Goal: Task Accomplishment & Management: Manage account settings

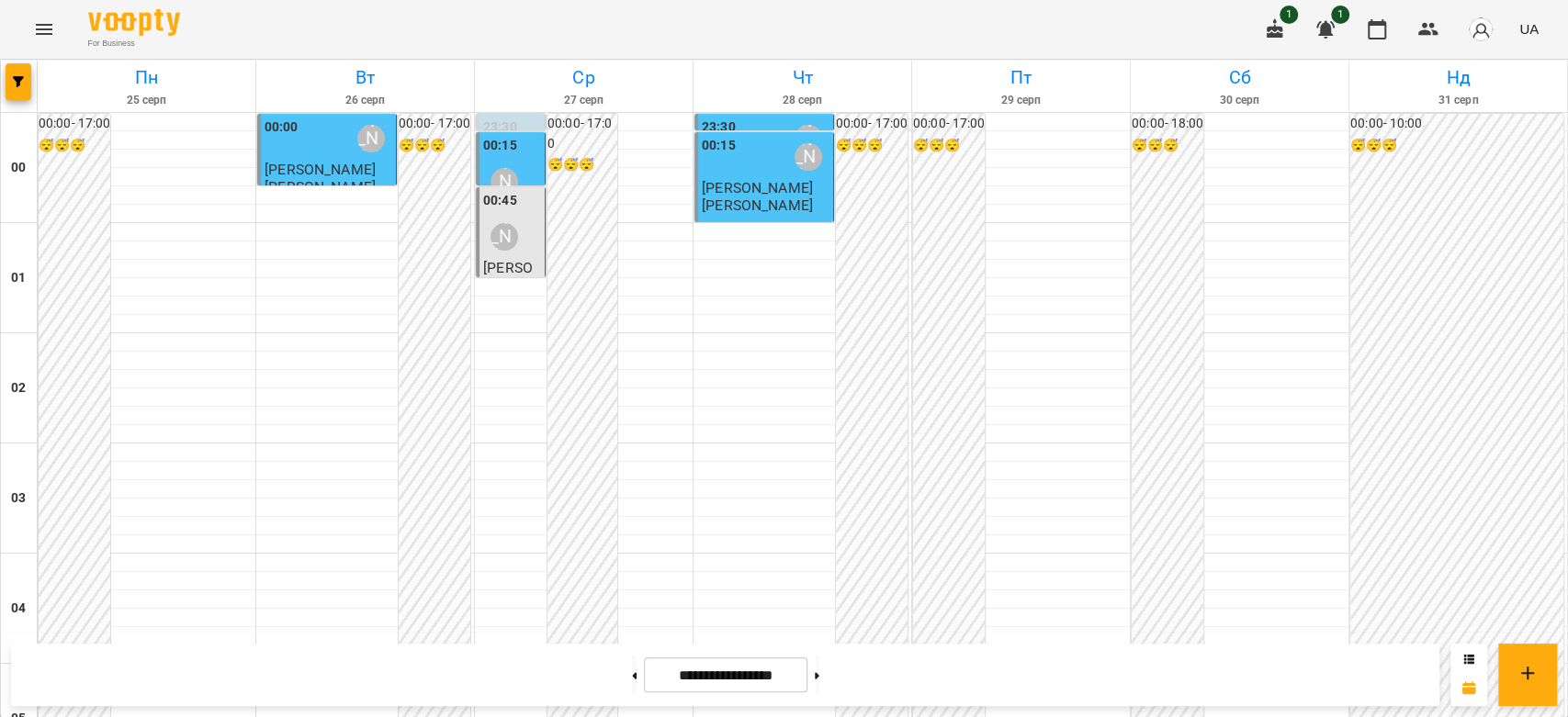
scroll to position [1529, 0]
click at [632, 683] on button at bounding box center [633, 675] width 5 height 41
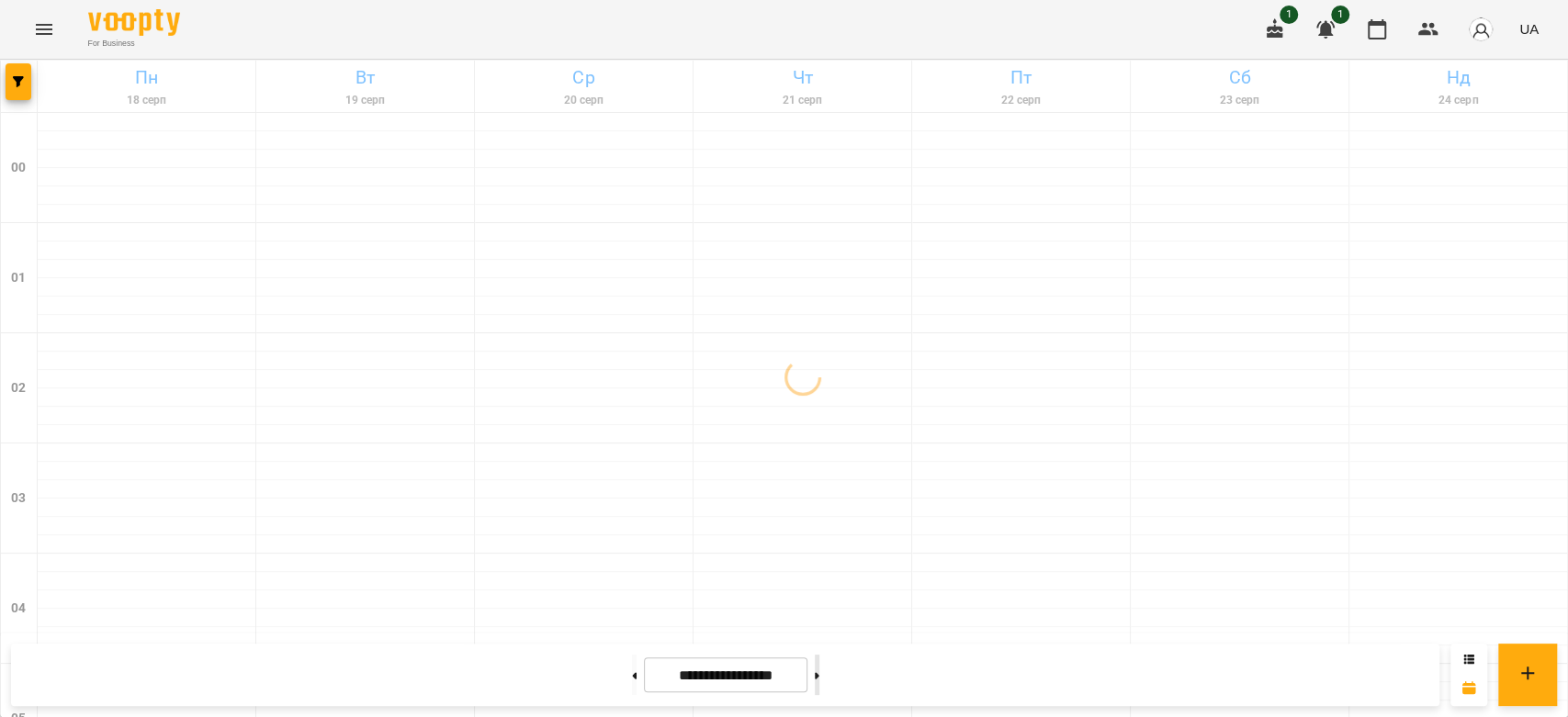
click at [819, 681] on button at bounding box center [817, 675] width 5 height 41
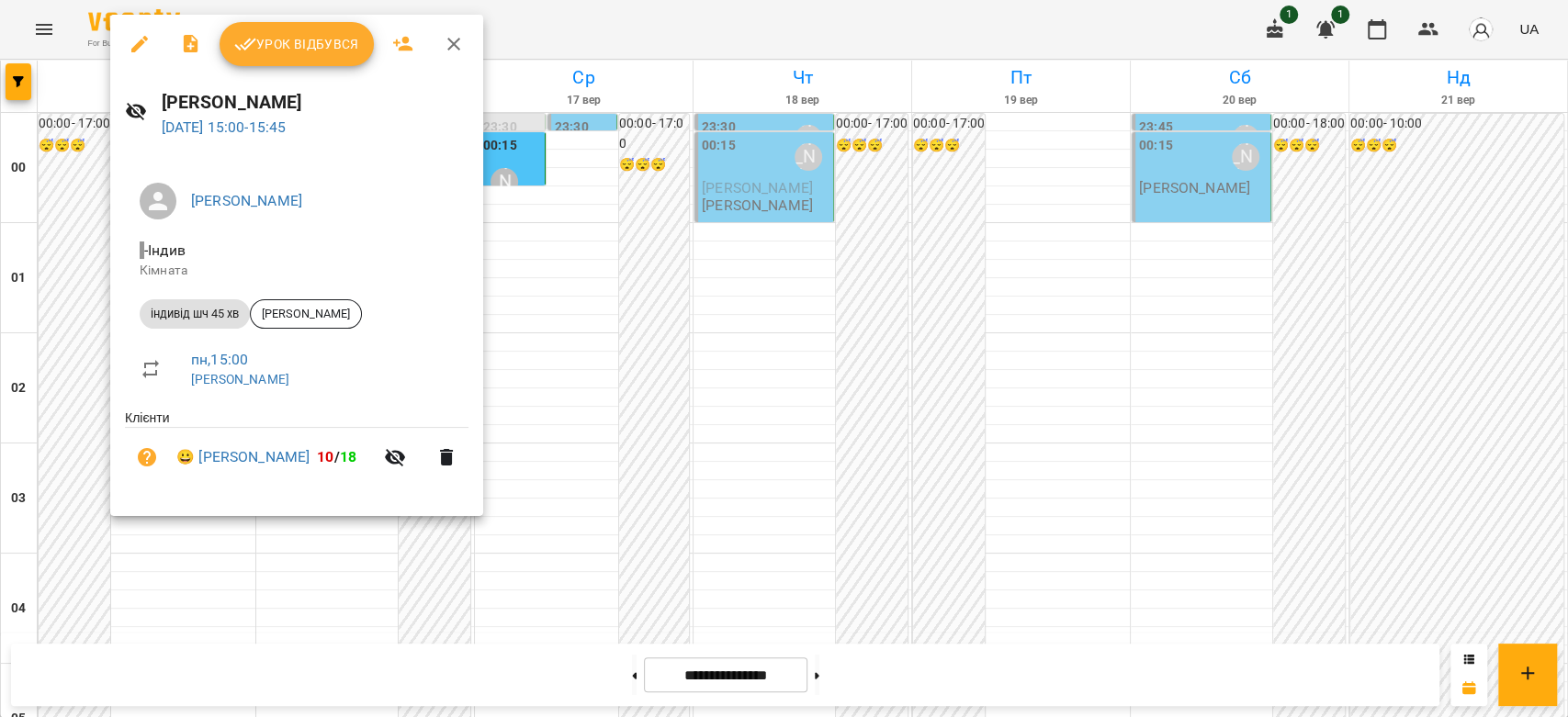
click at [565, 217] on div at bounding box center [784, 358] width 1568 height 717
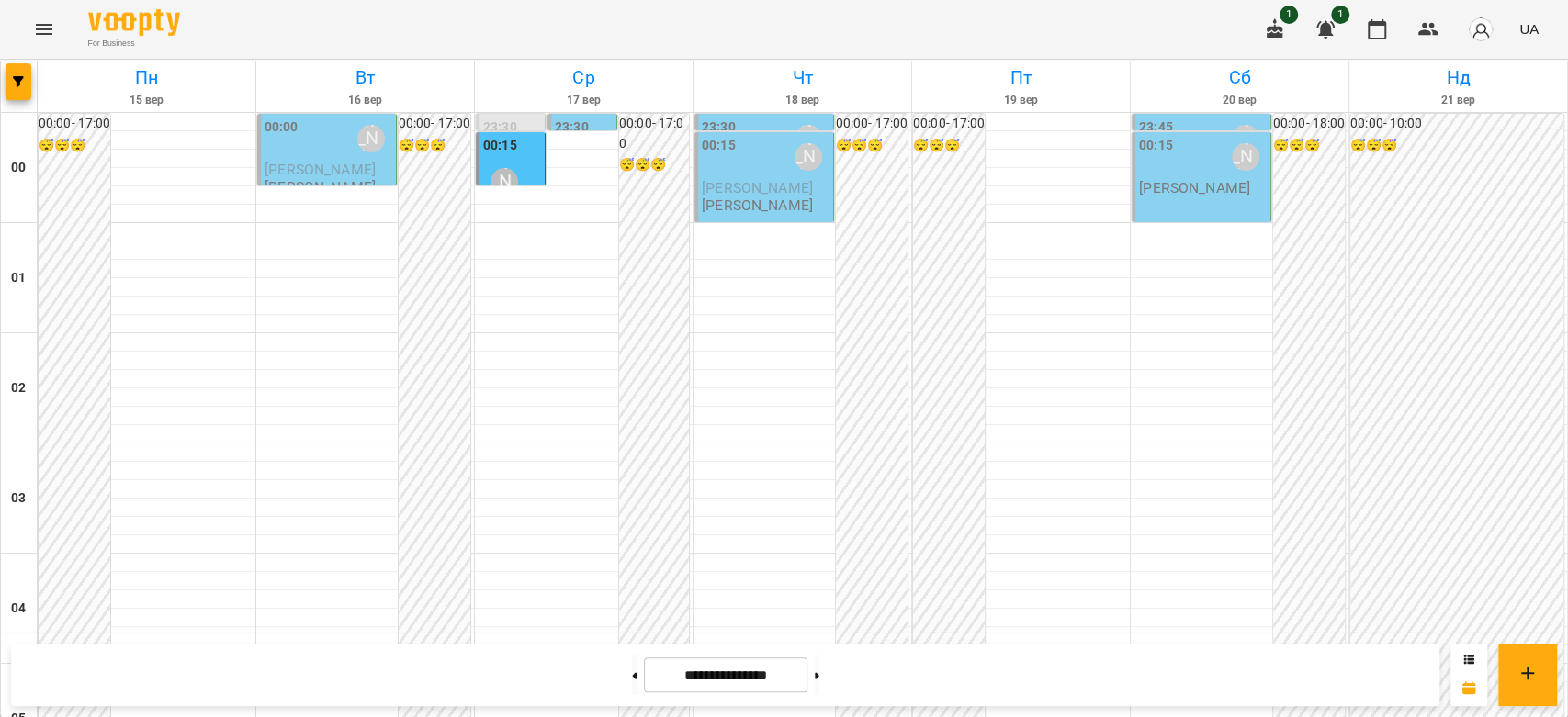
scroll to position [1020, 0]
click at [632, 666] on button at bounding box center [633, 675] width 5 height 41
type input "**********"
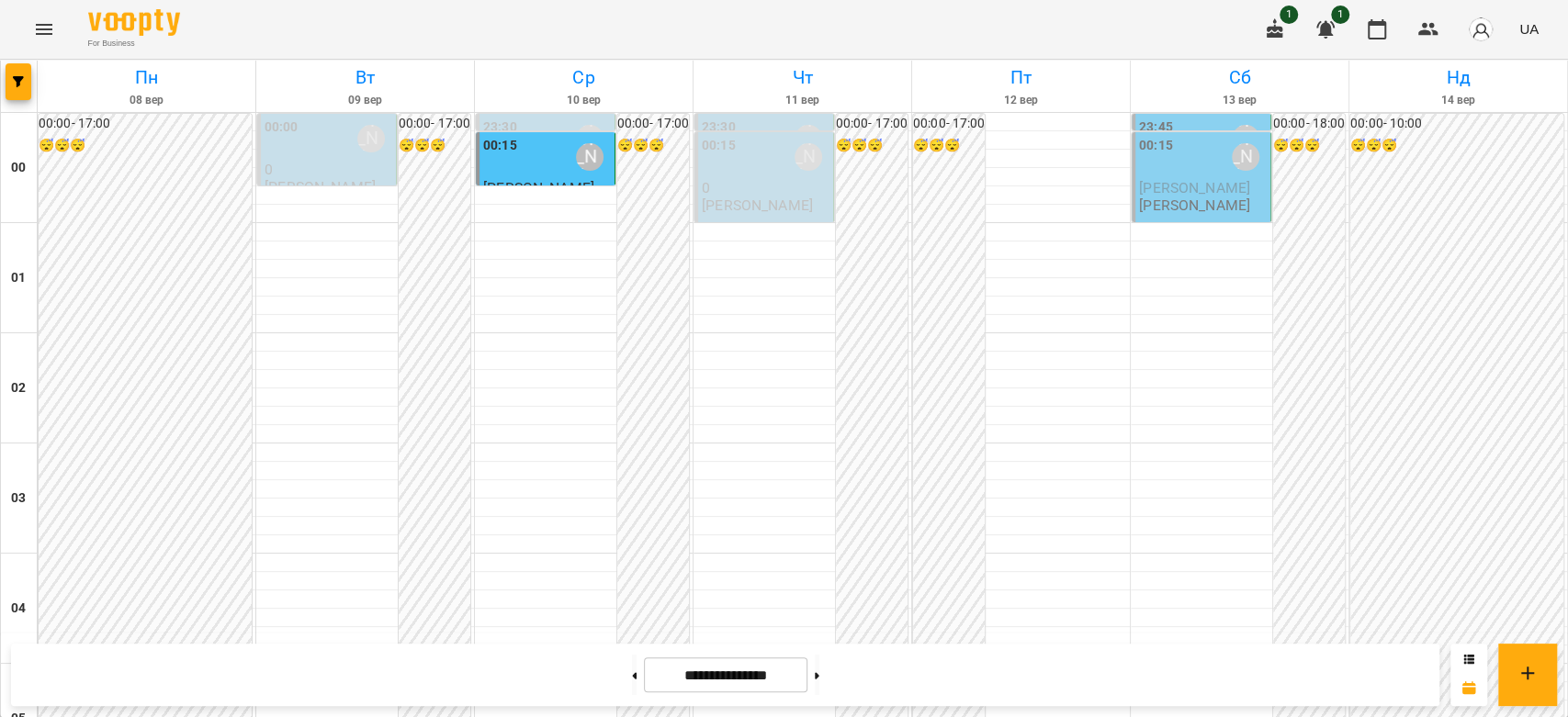
scroll to position [1938, 0]
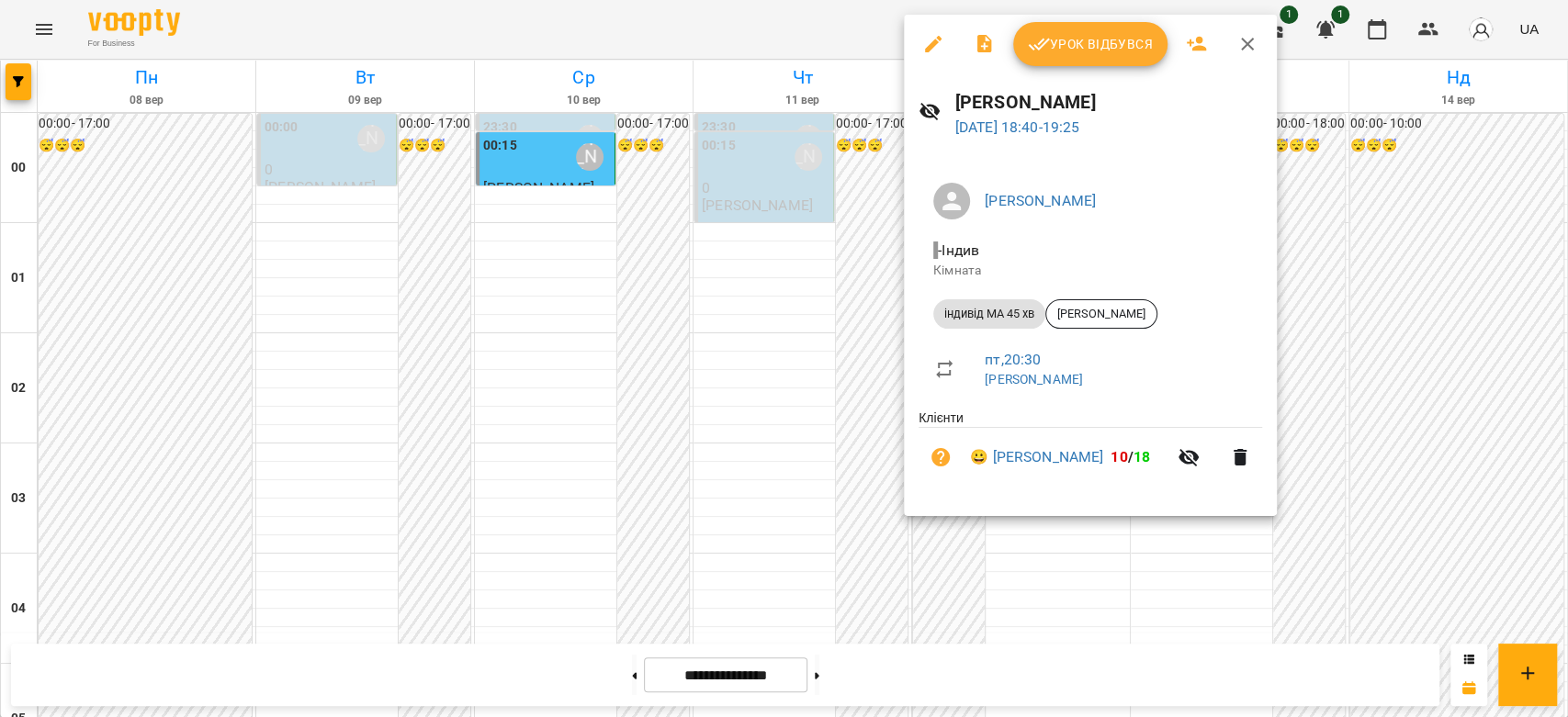
click at [1051, 33] on span "Урок відбувся" at bounding box center [1090, 43] width 125 height 22
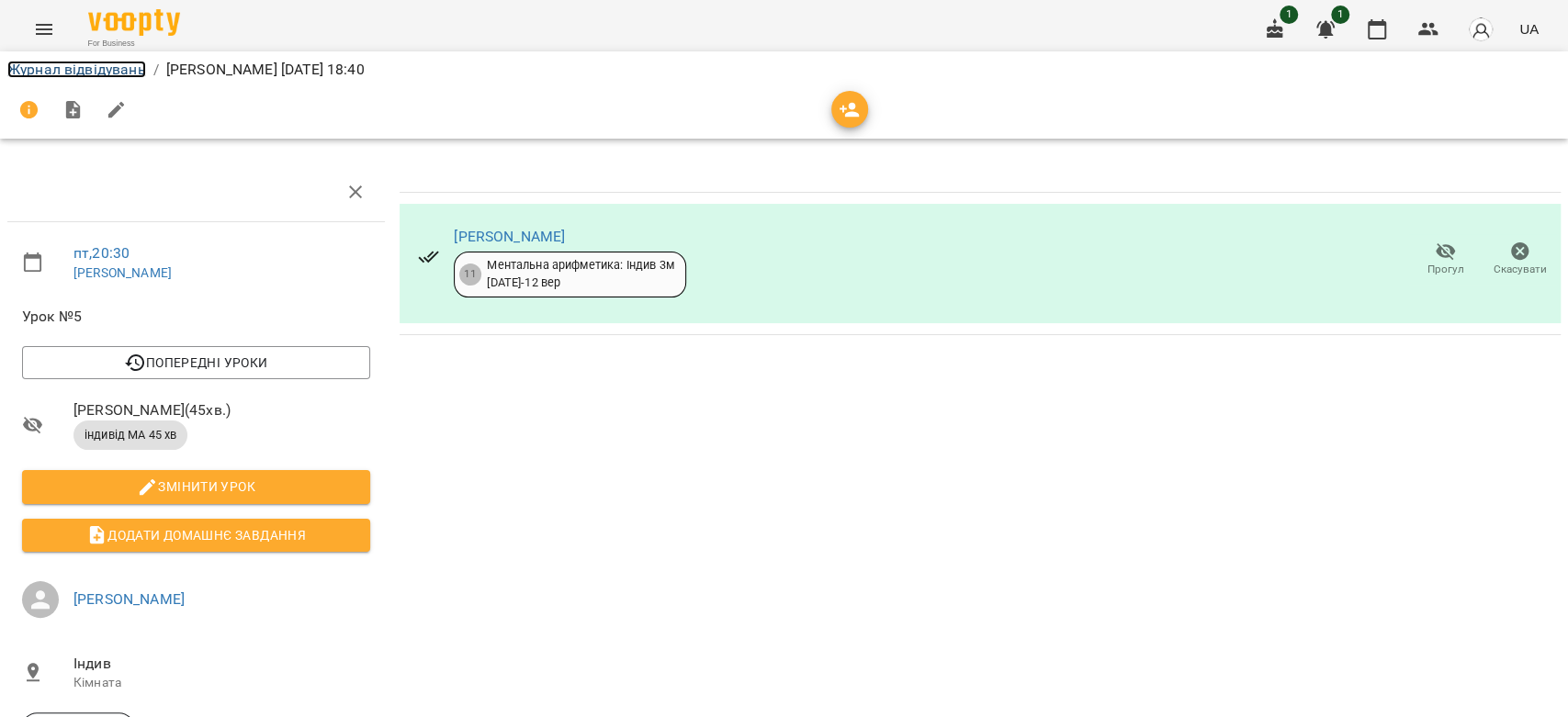
click at [117, 75] on link "Журнал відвідувань" at bounding box center [76, 69] width 139 height 17
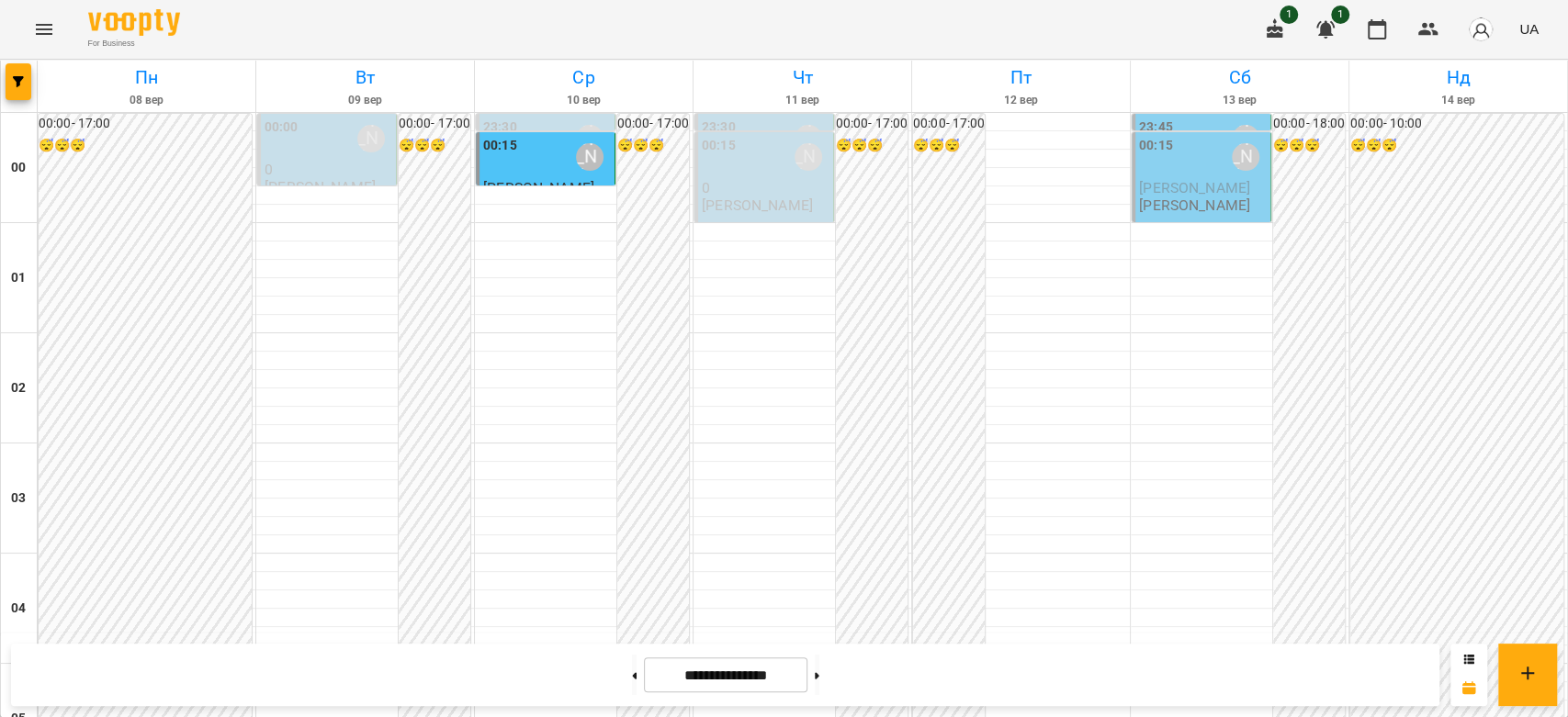
scroll to position [2040, 0]
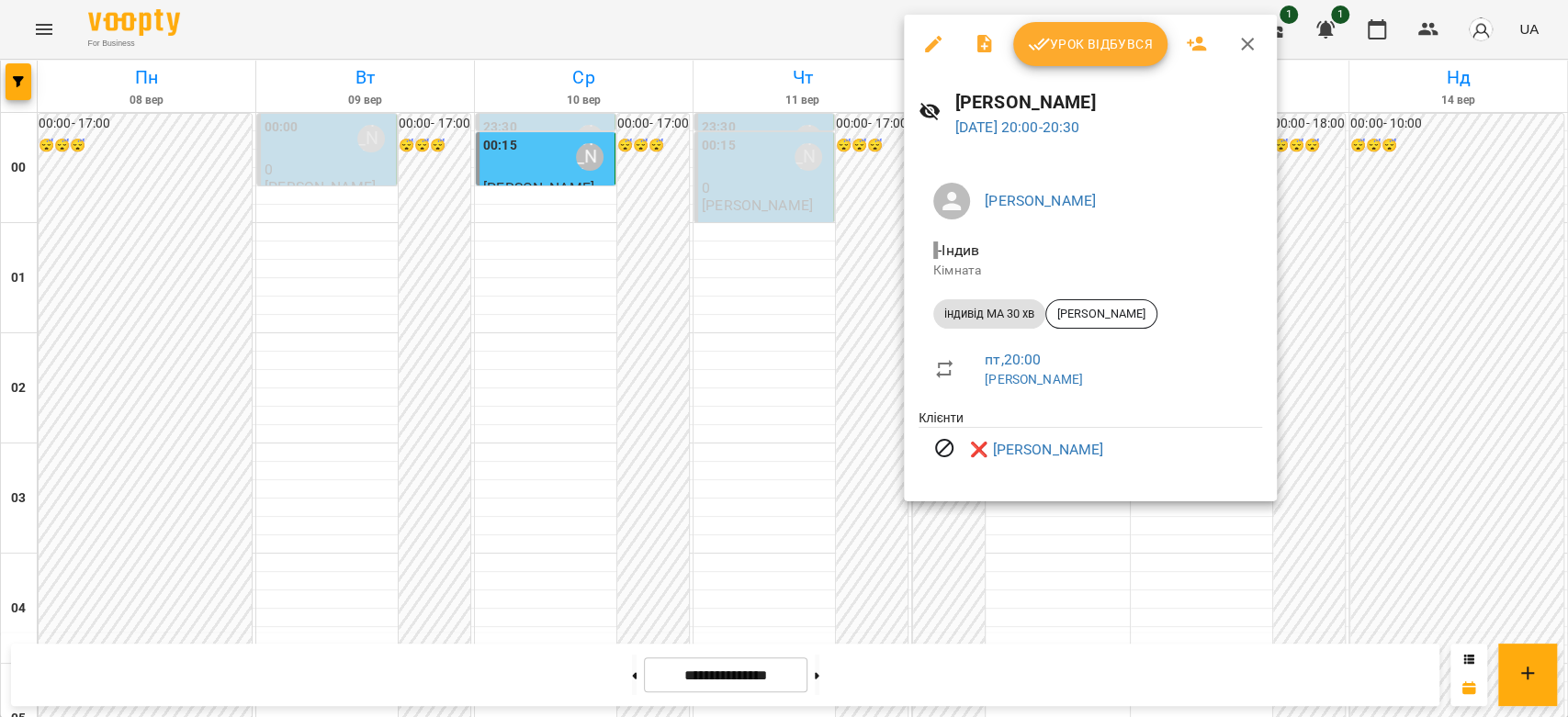
click at [838, 327] on div at bounding box center [784, 358] width 1568 height 717
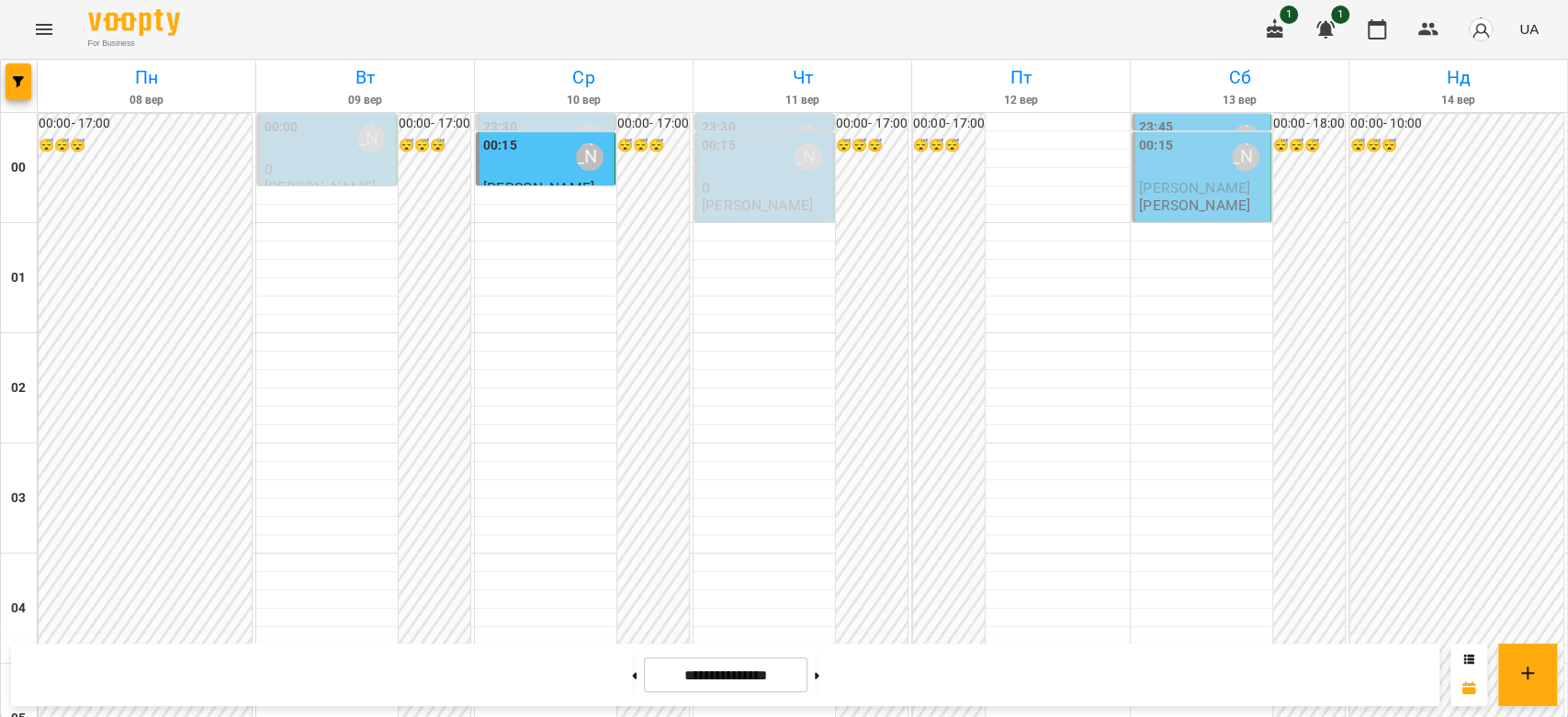
scroll to position [2122, 0]
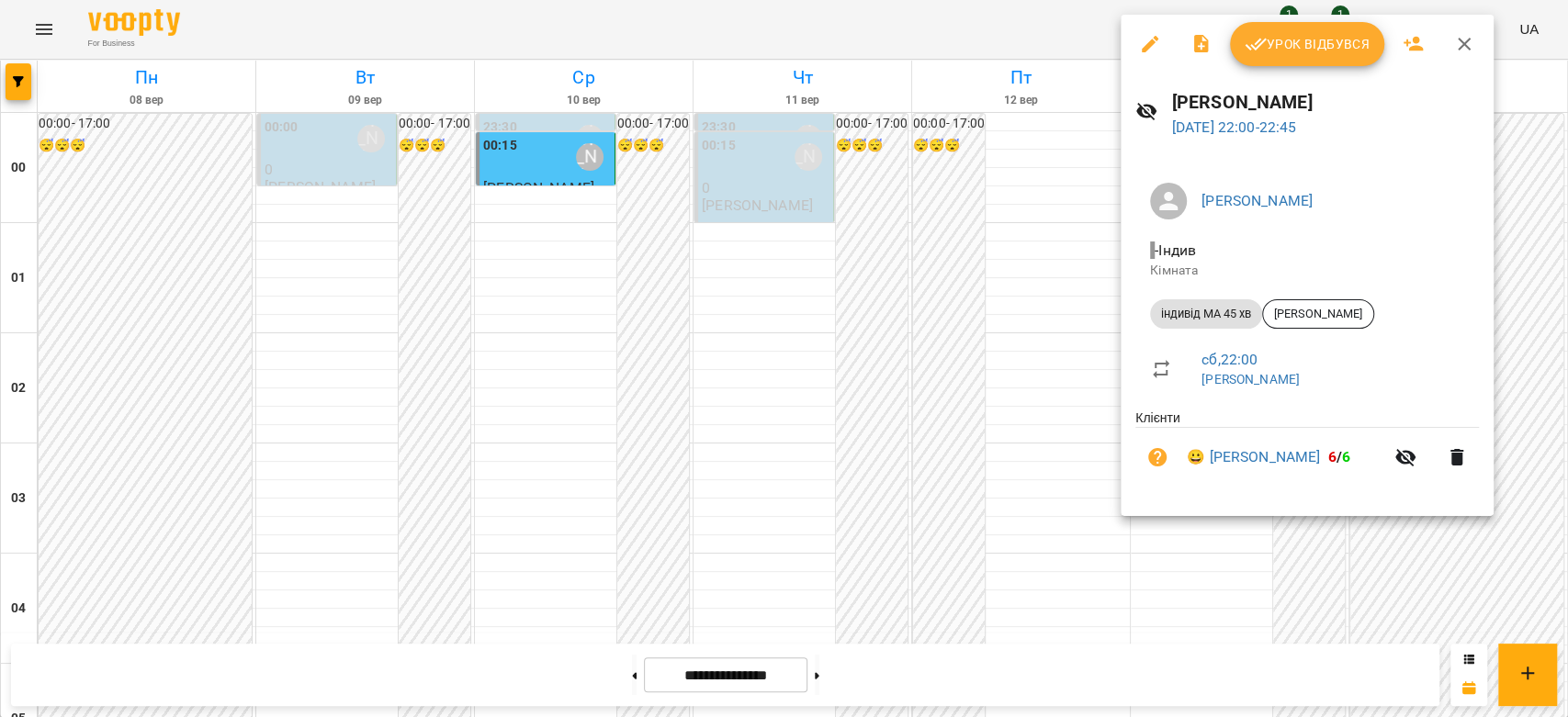
click at [1037, 399] on div at bounding box center [784, 358] width 1568 height 717
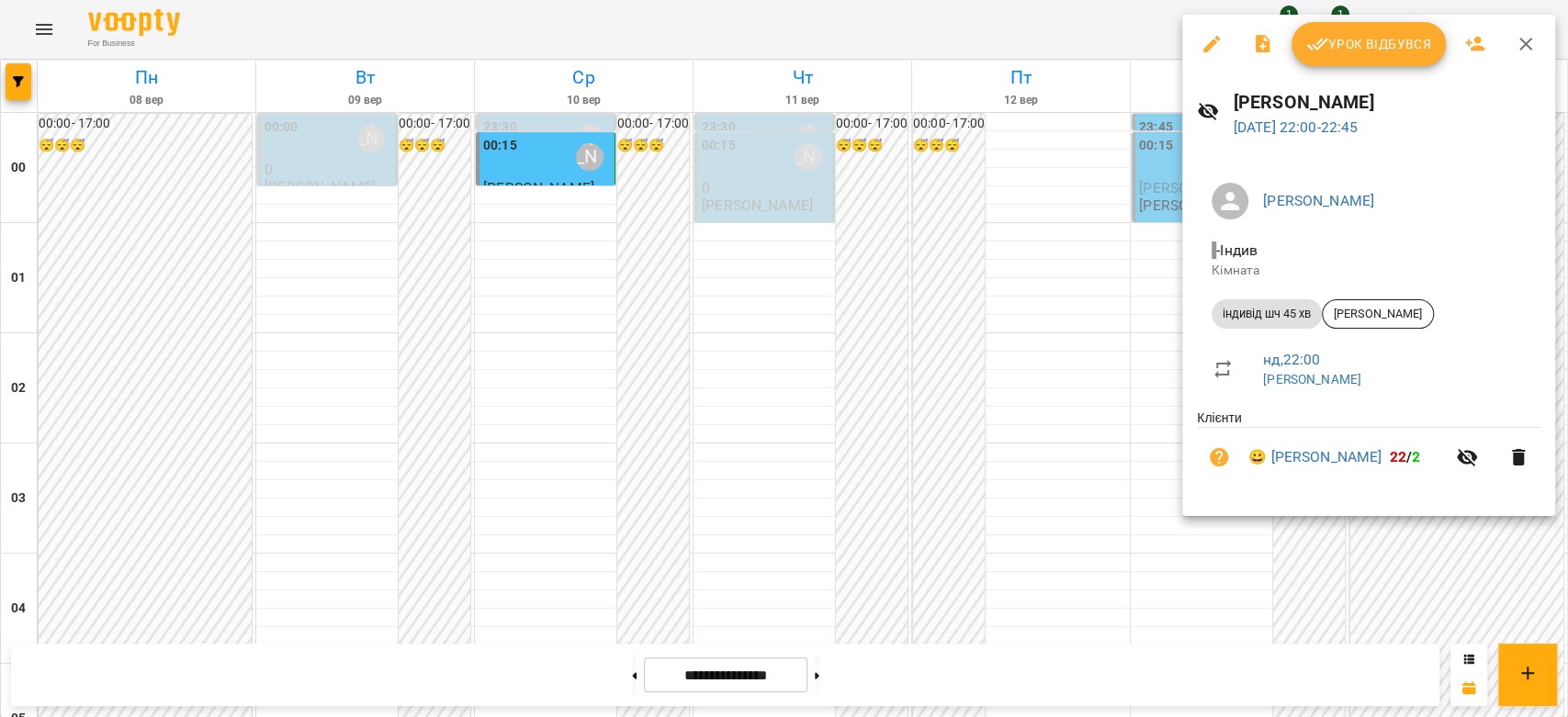
click at [1020, 359] on div at bounding box center [784, 358] width 1568 height 717
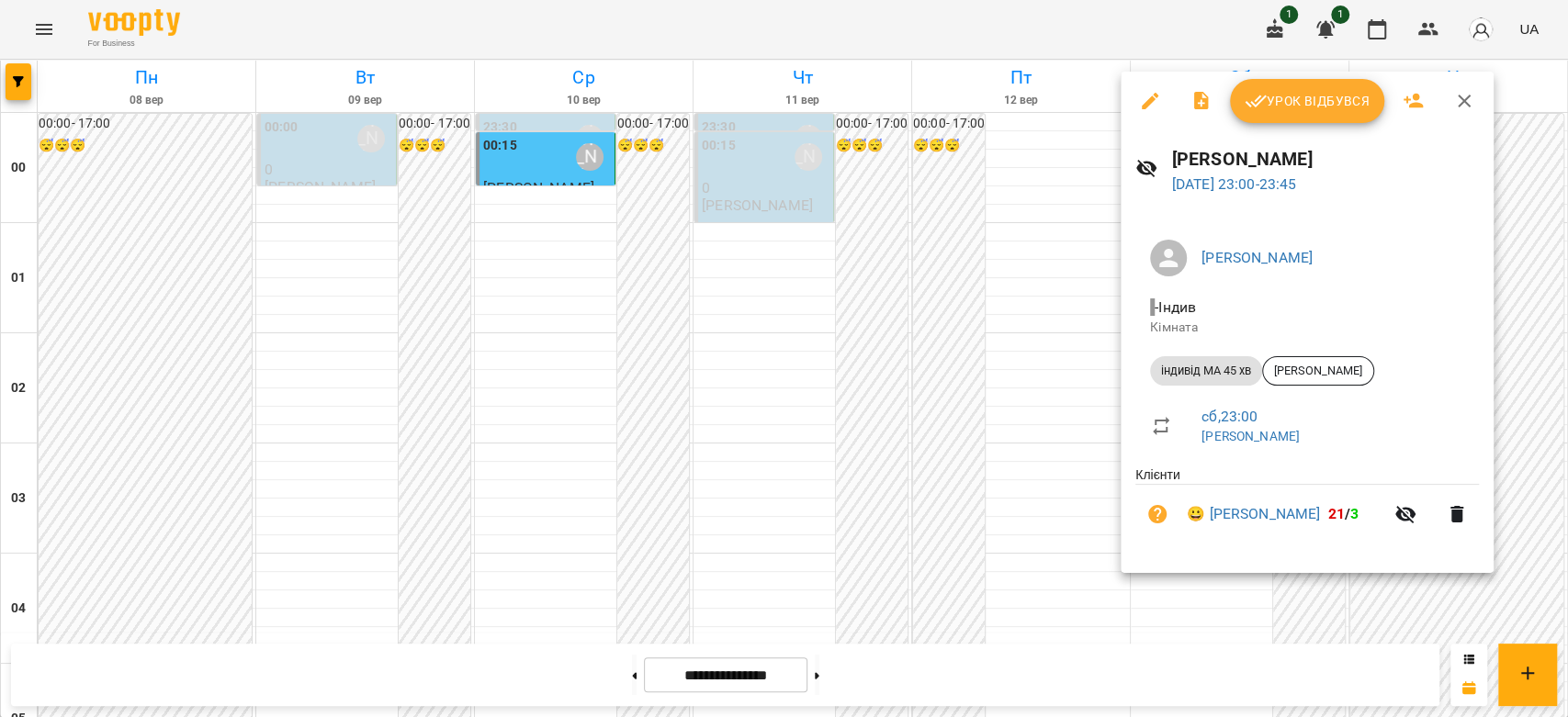
click at [1055, 416] on div at bounding box center [784, 358] width 1568 height 717
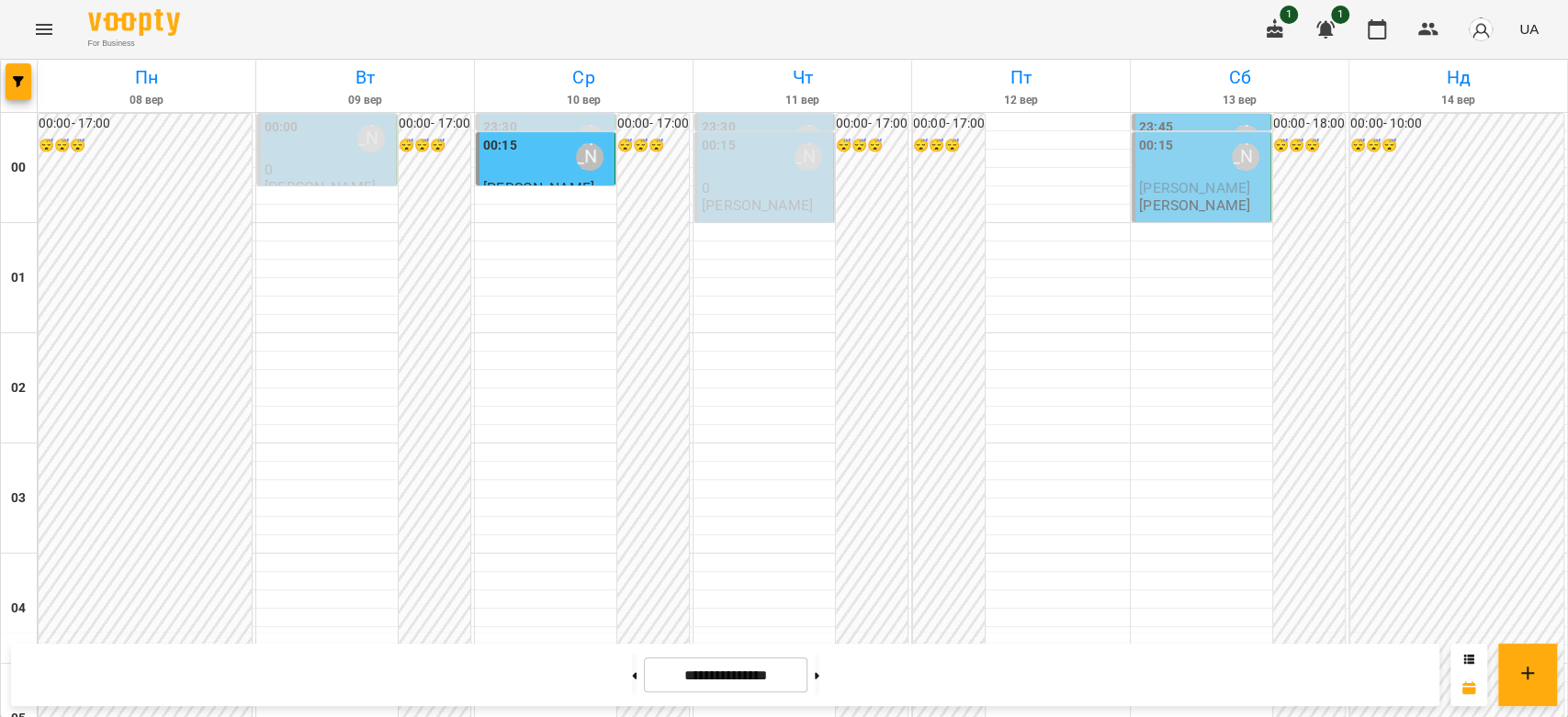
scroll to position [1815, 0]
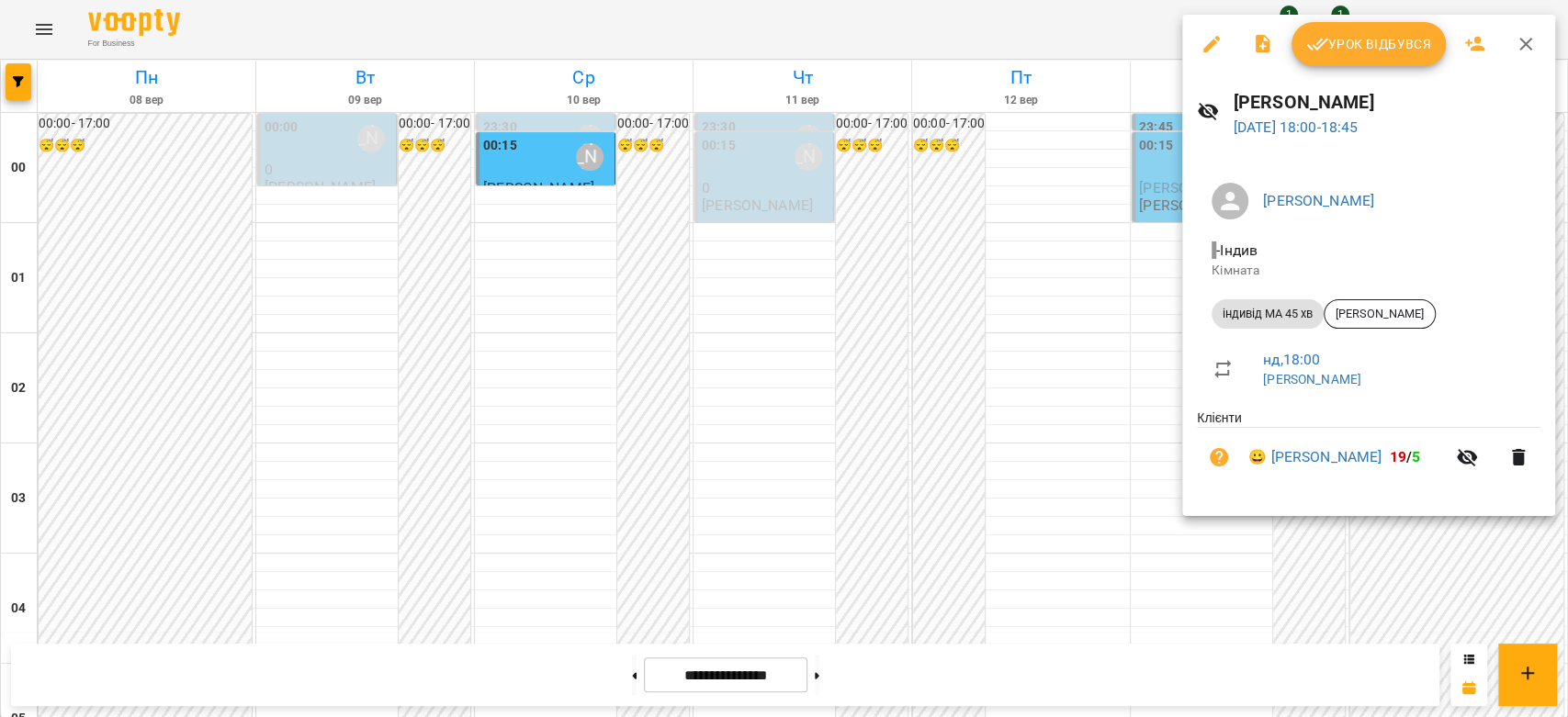
click at [1021, 329] on div at bounding box center [784, 358] width 1568 height 717
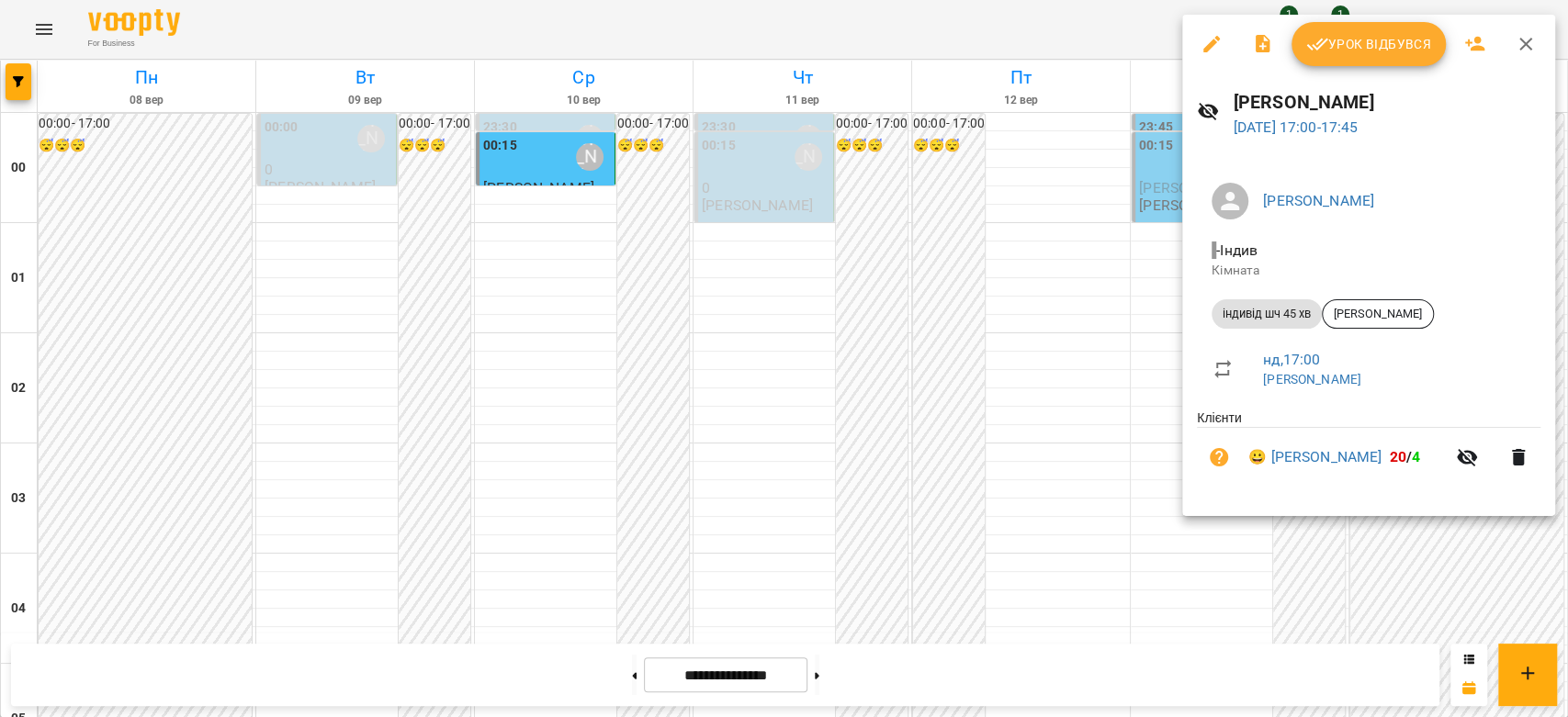
click at [1088, 253] on div at bounding box center [784, 358] width 1568 height 717
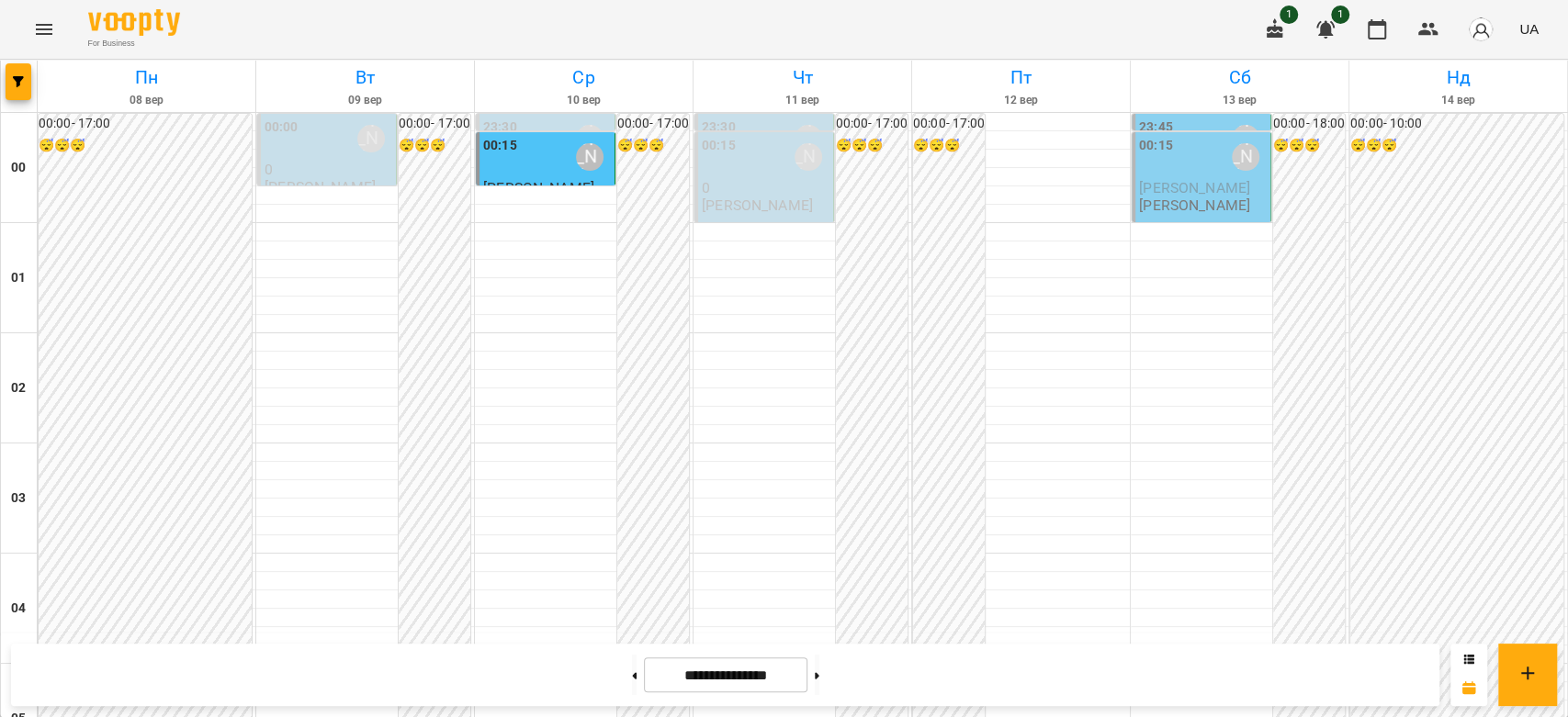
scroll to position [1509, 0]
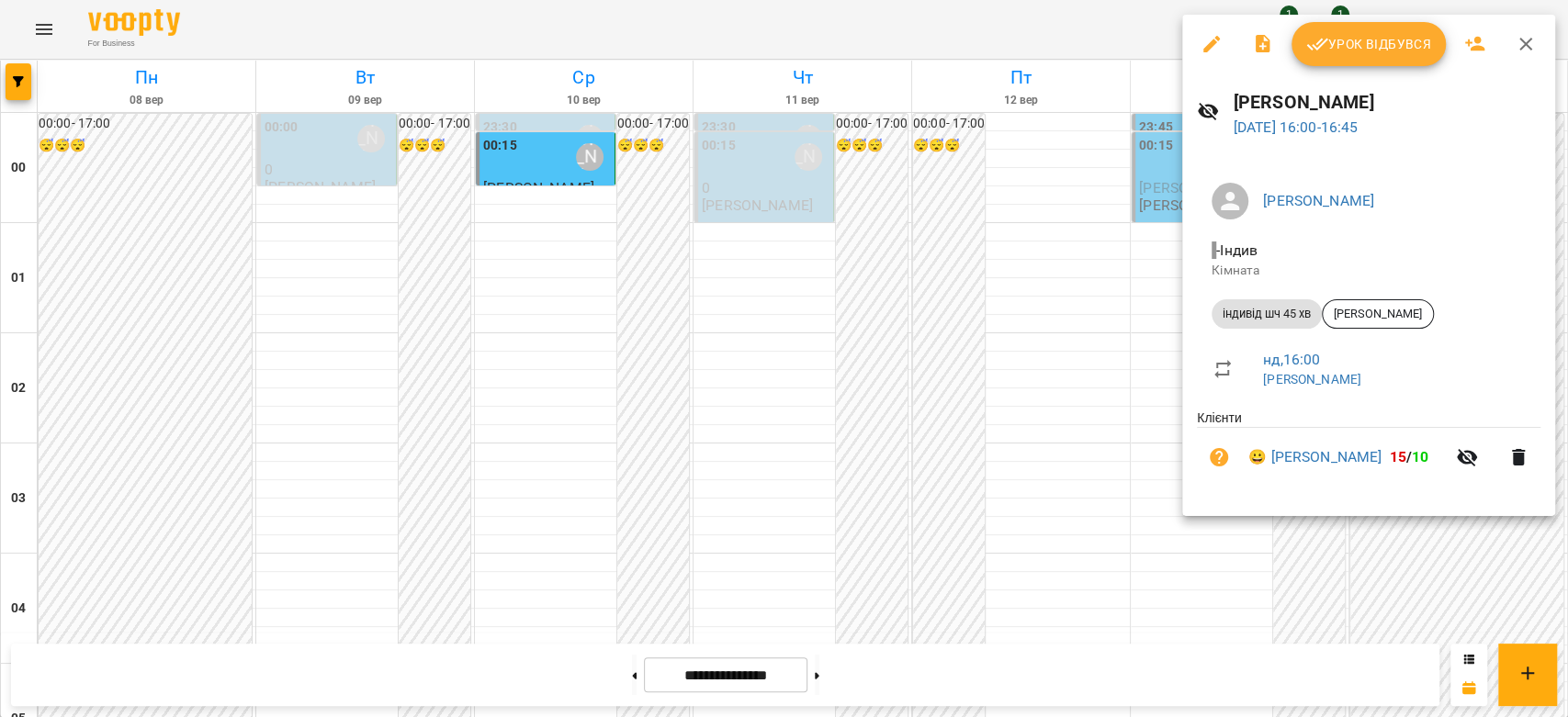
click at [1134, 314] on div at bounding box center [784, 358] width 1568 height 717
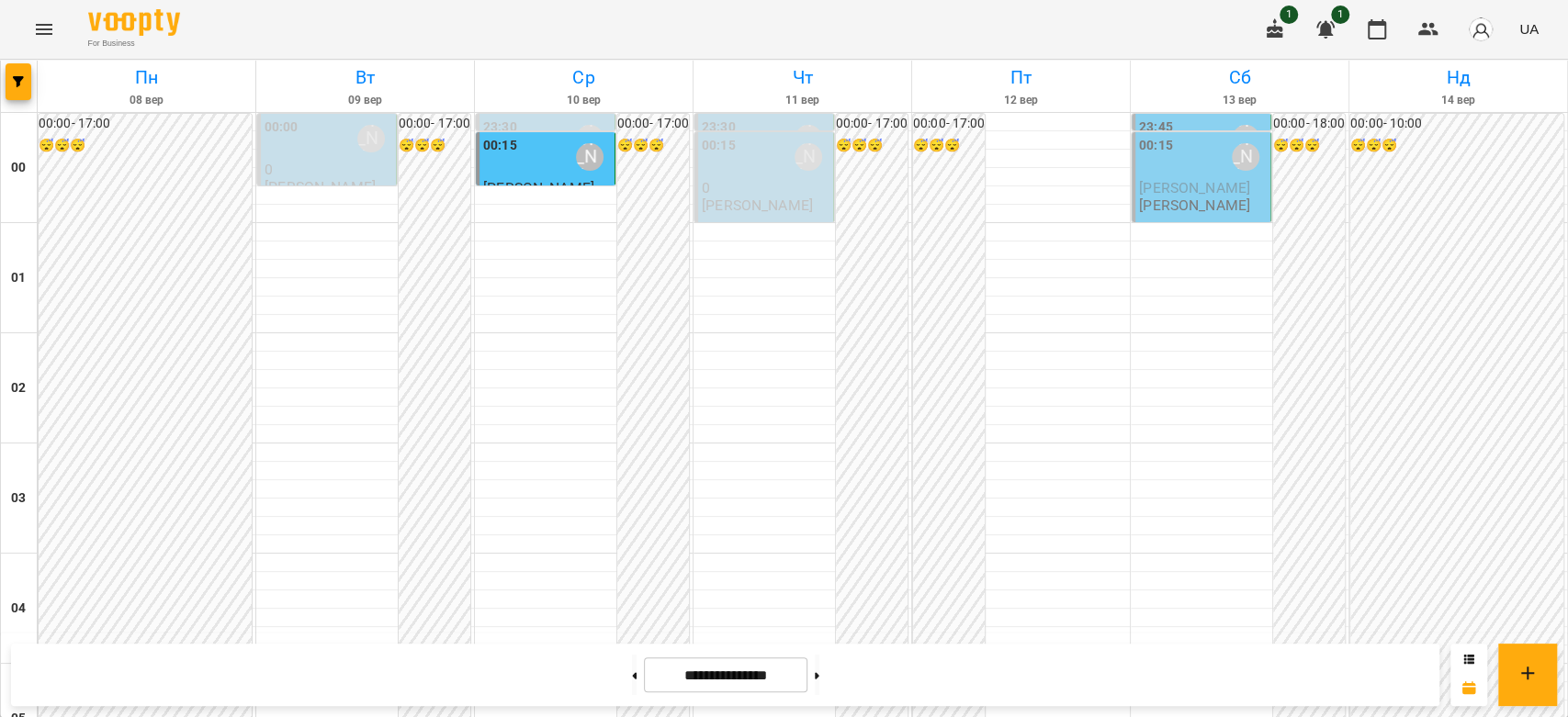
scroll to position [2122, 0]
